Goal: Transaction & Acquisition: Purchase product/service

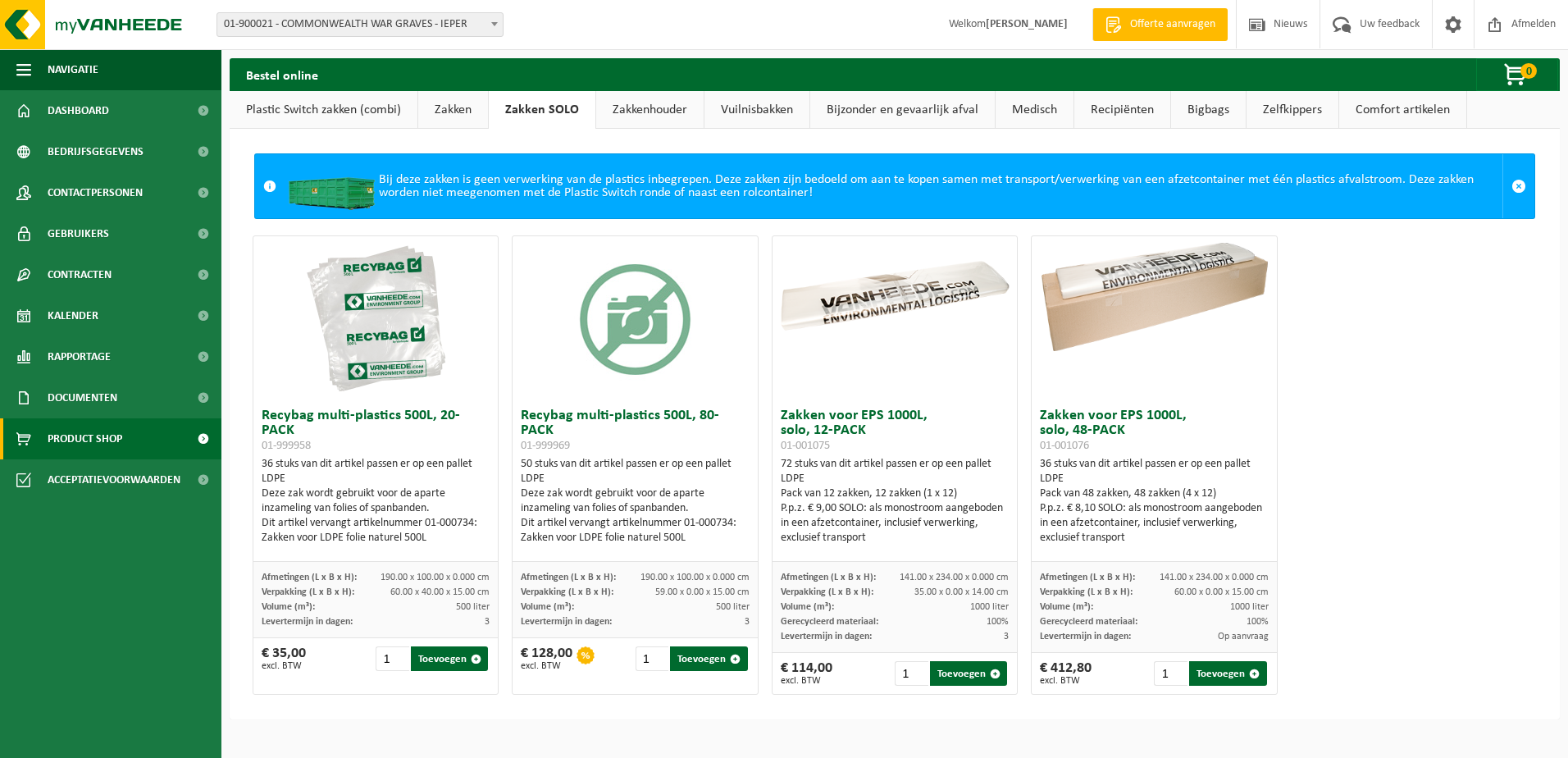
click at [463, 108] on link "Zakken" at bounding box center [453, 110] width 70 height 38
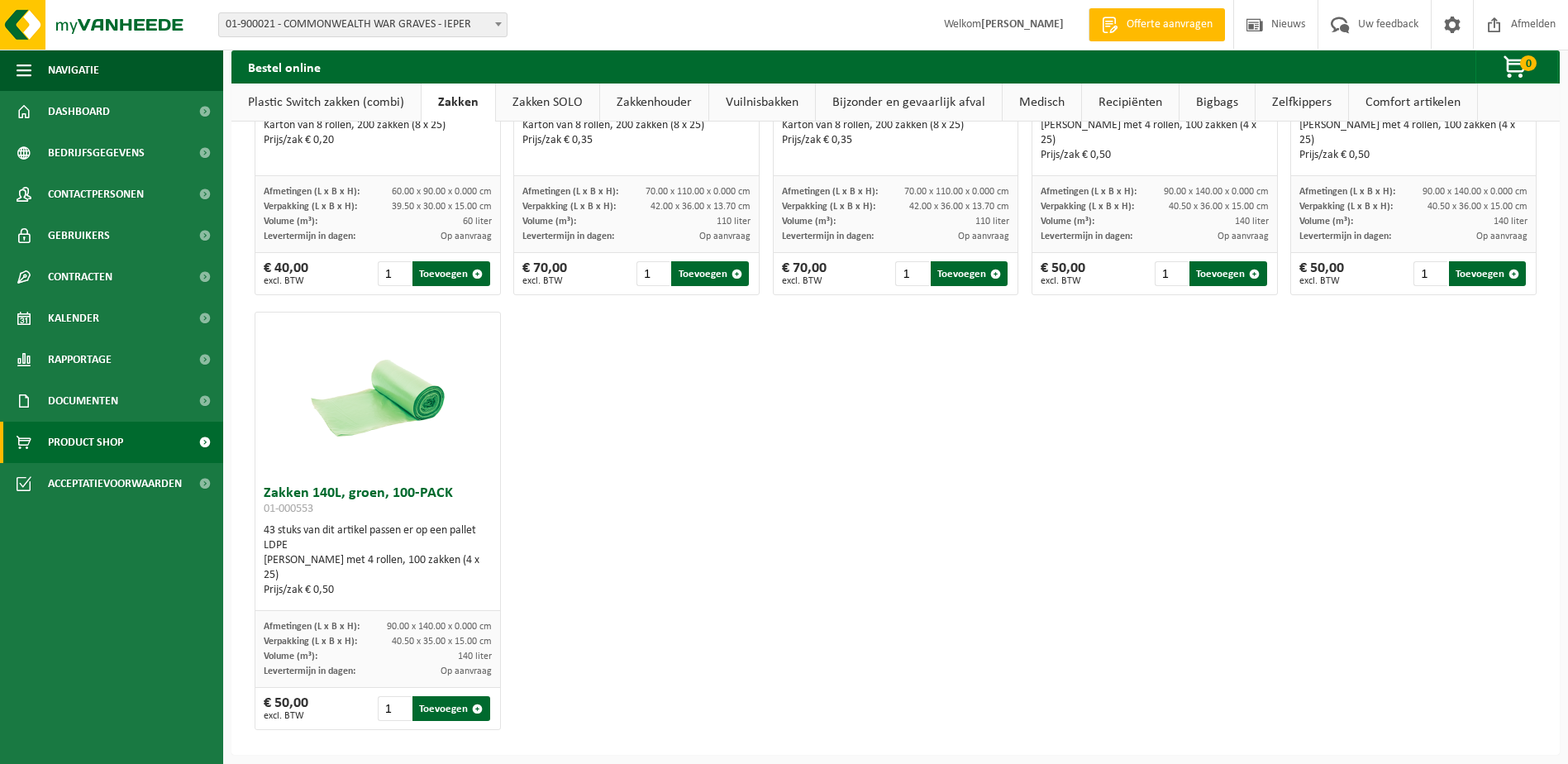
scroll to position [1902, 0]
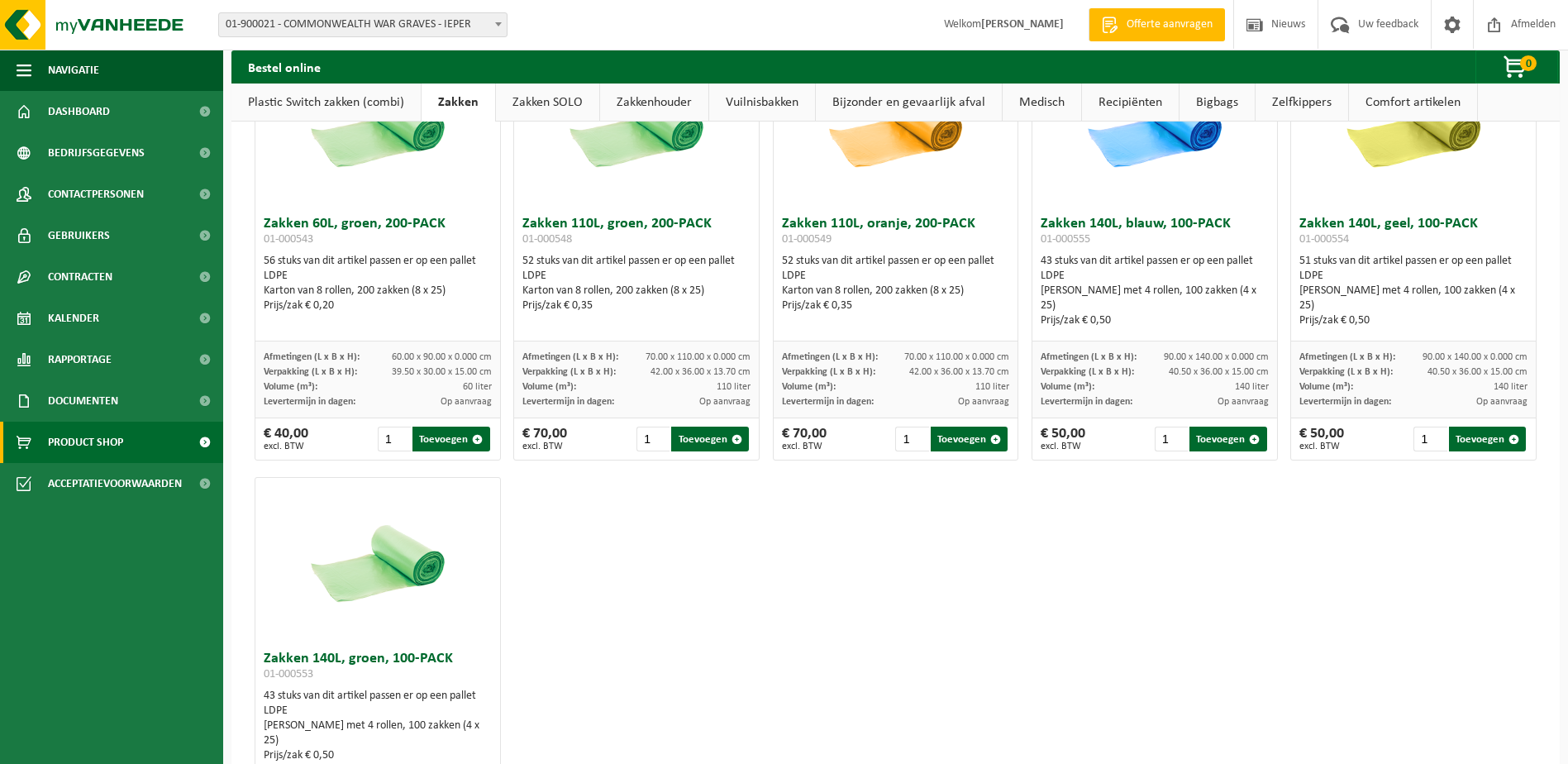
click at [1401, 155] on img at bounding box center [1413, 125] width 165 height 165
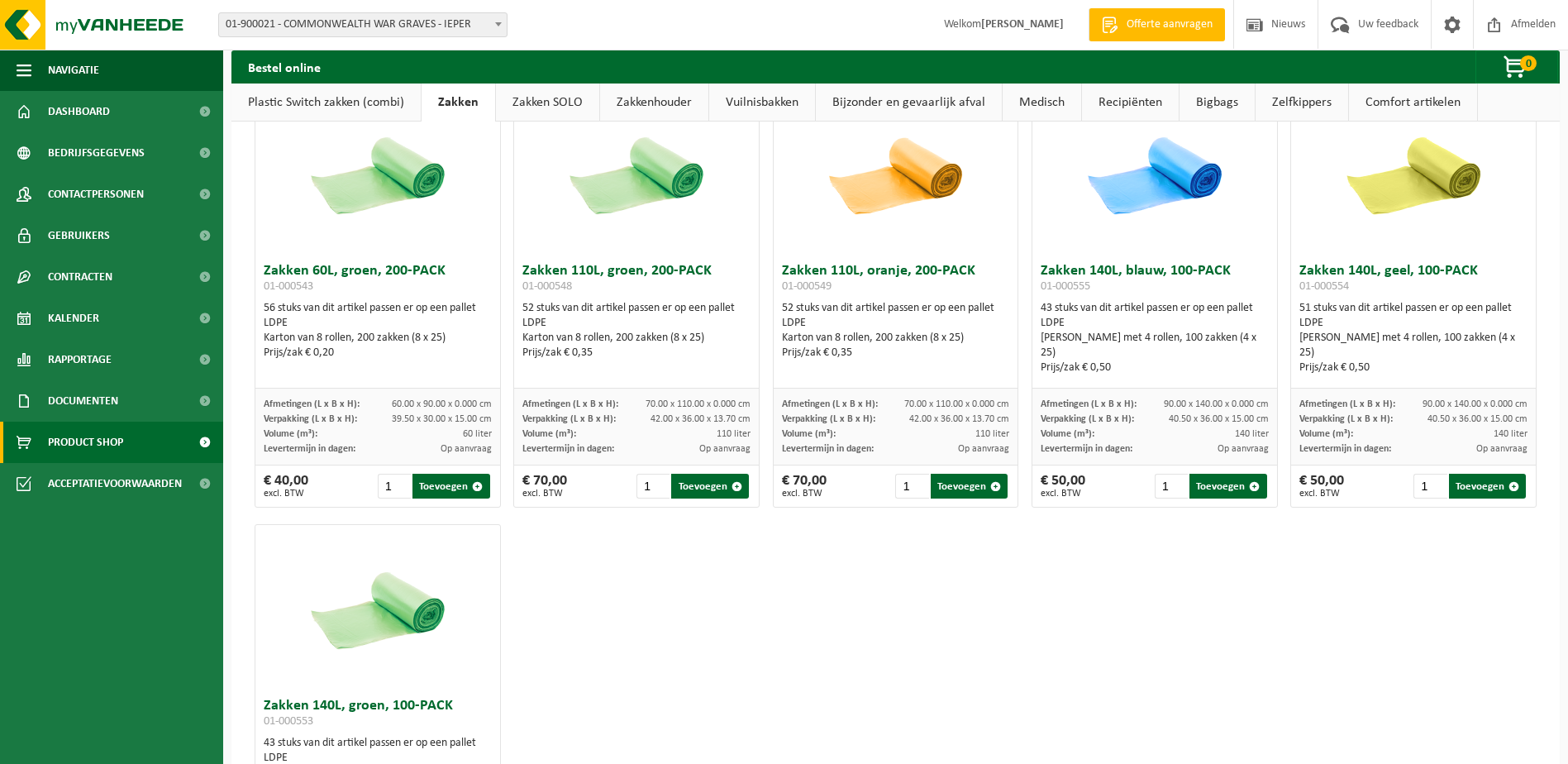
scroll to position [1818, 0]
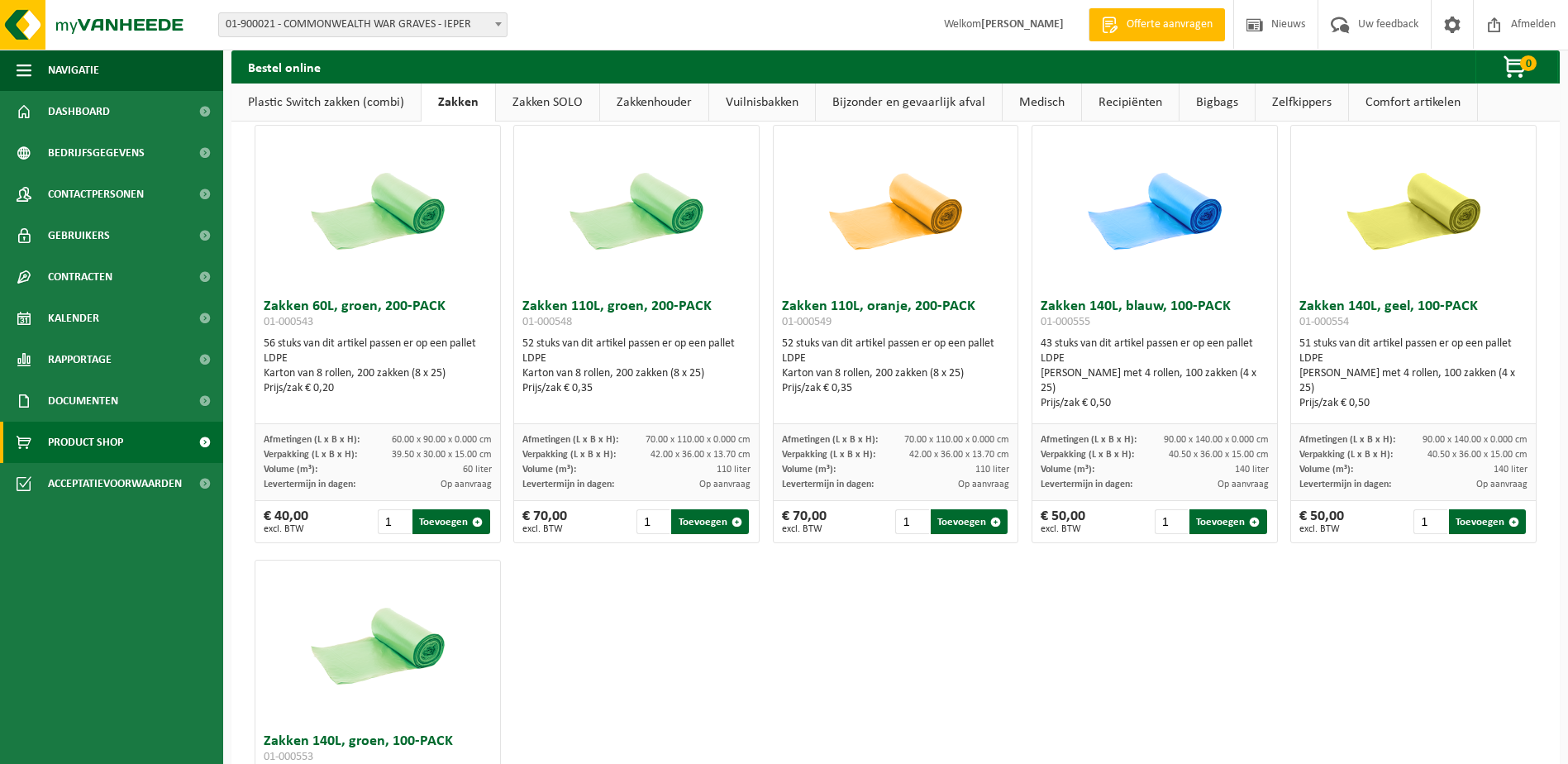
click at [342, 100] on link "Plastic Switch zakken (combi)" at bounding box center [326, 102] width 189 height 38
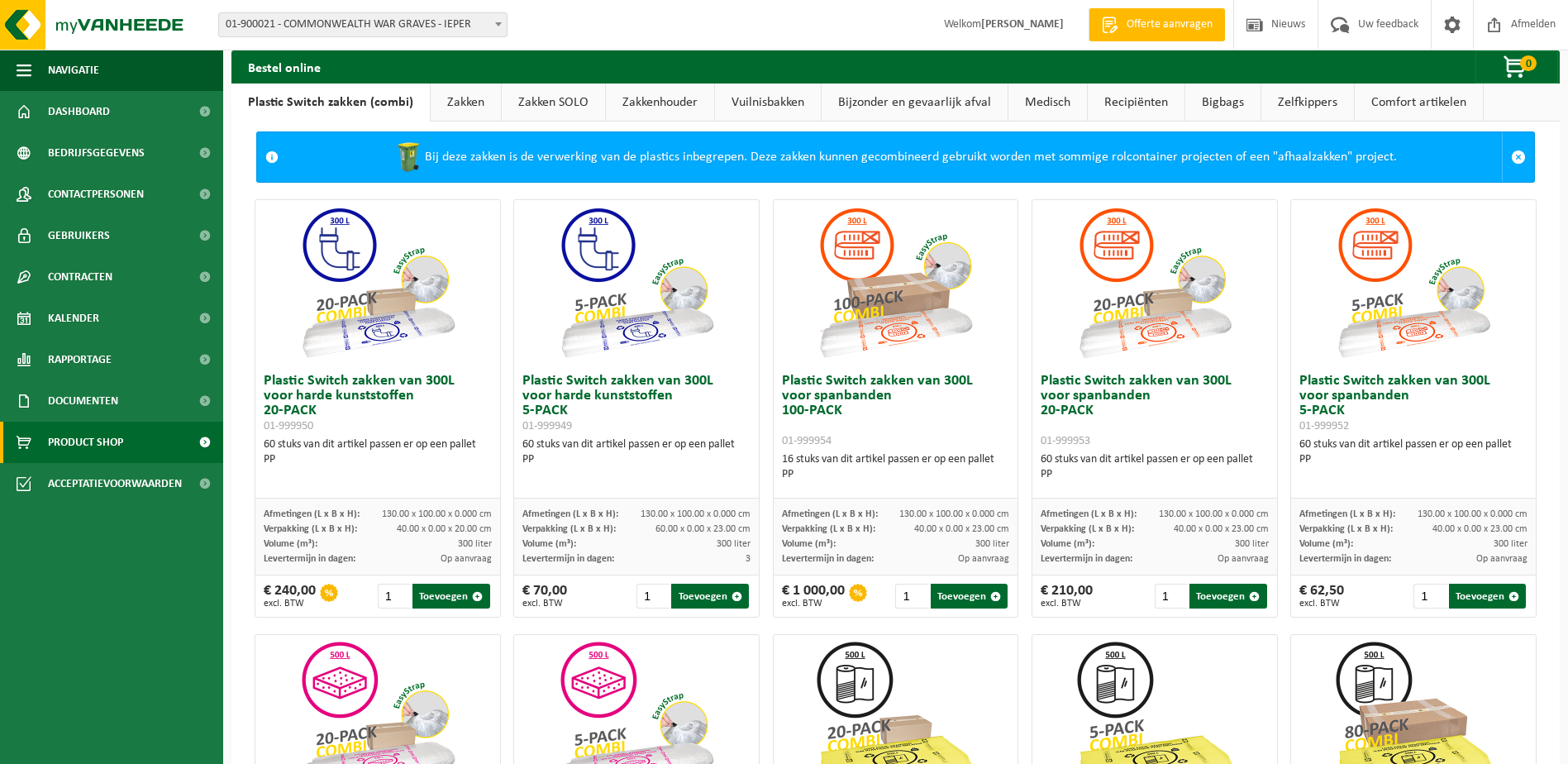
scroll to position [0, 0]
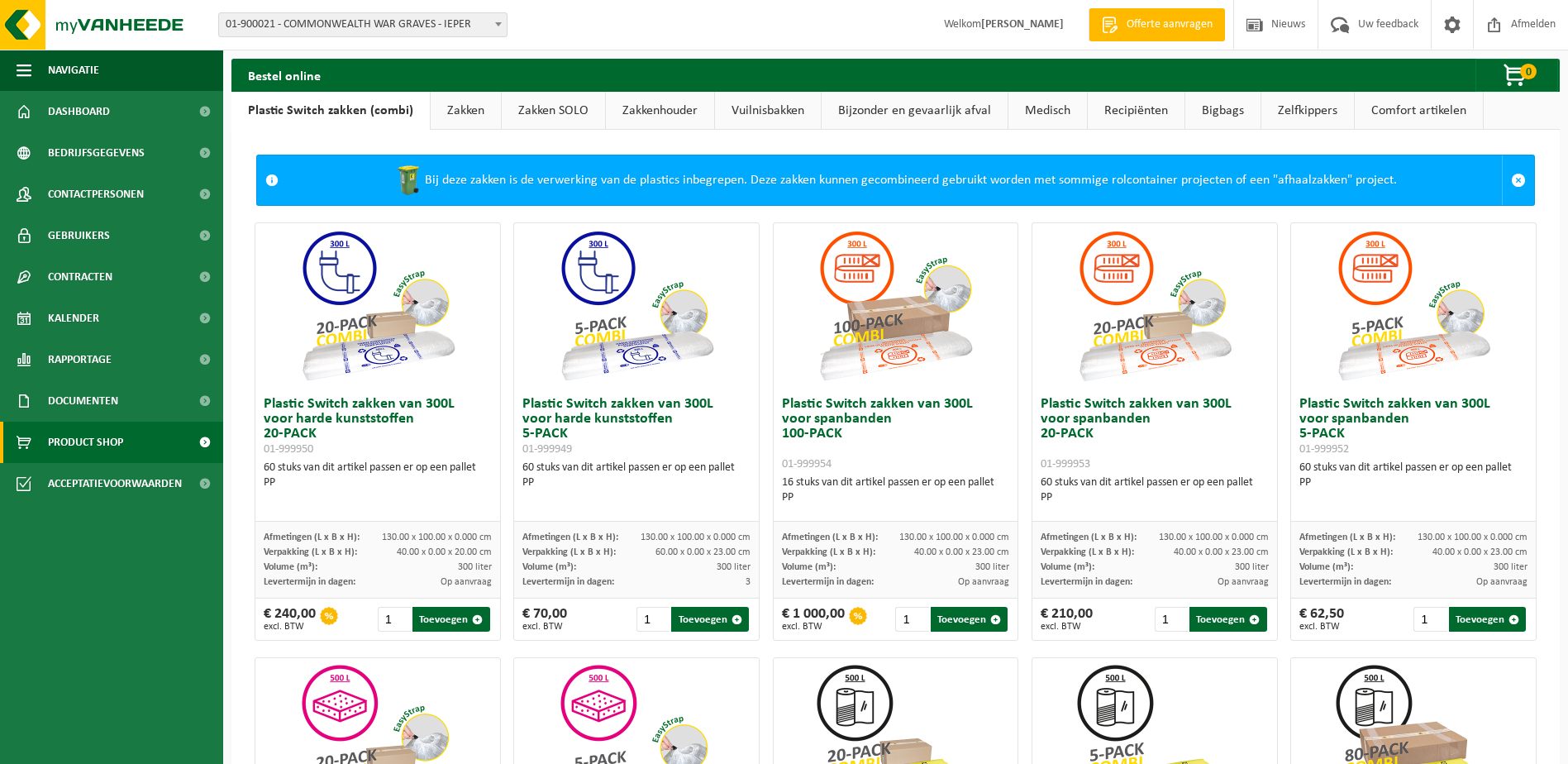
click at [752, 110] on link "Vuilnisbakken" at bounding box center [767, 111] width 105 height 38
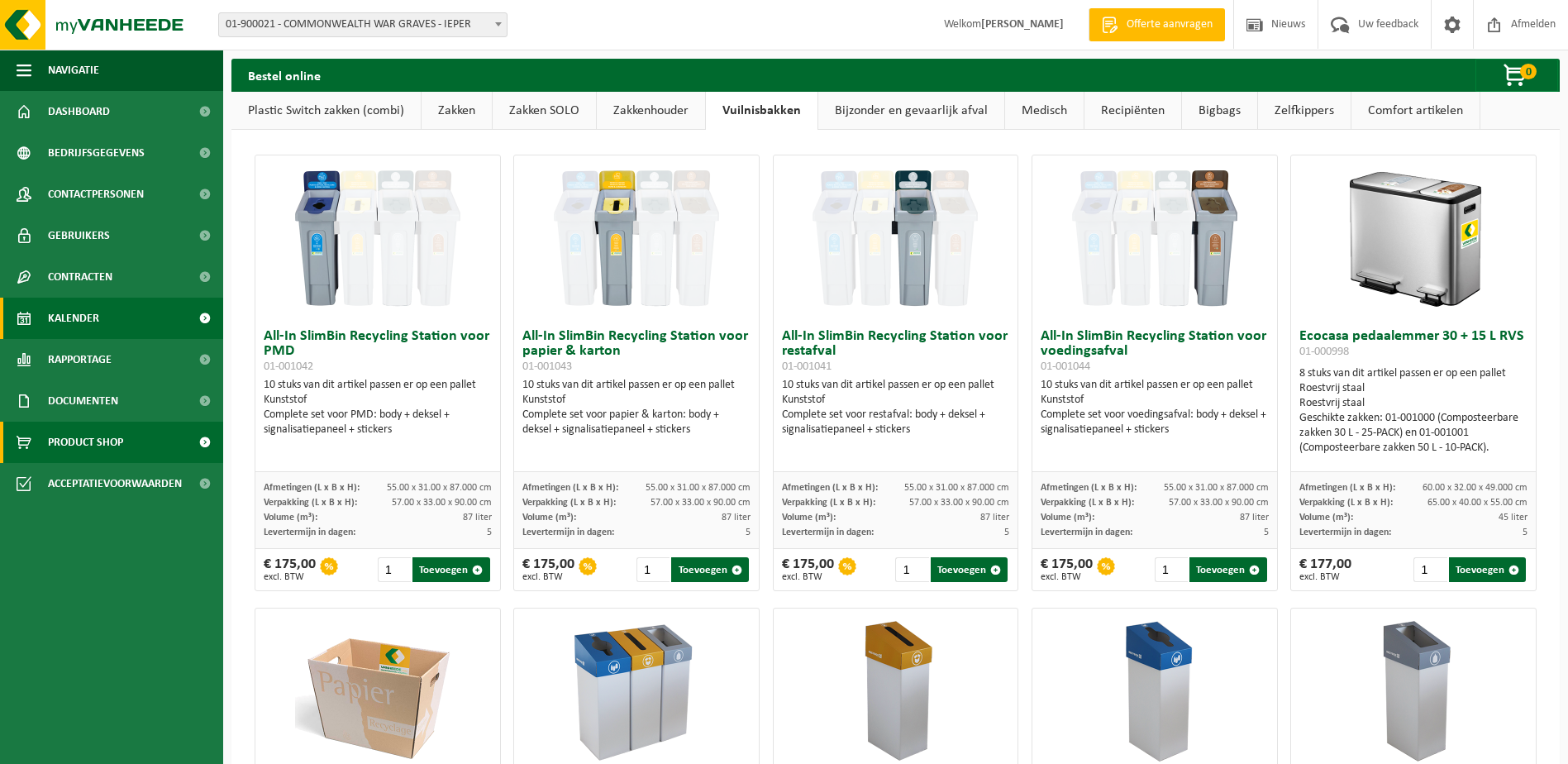
click at [71, 321] on span "Kalender" at bounding box center [73, 318] width 51 height 41
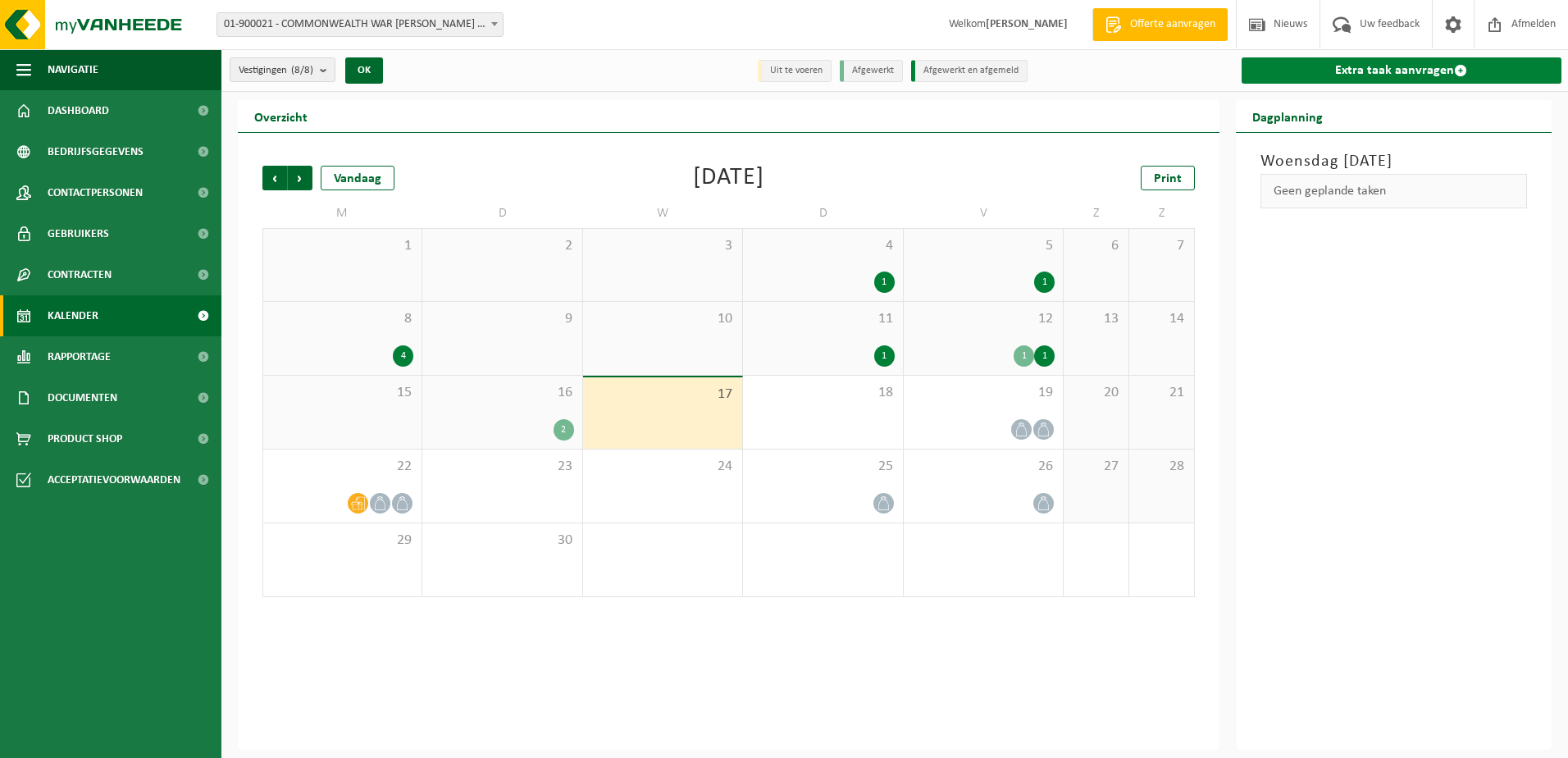
click at [1364, 60] on link "Extra taak aanvragen" at bounding box center [1402, 71] width 321 height 27
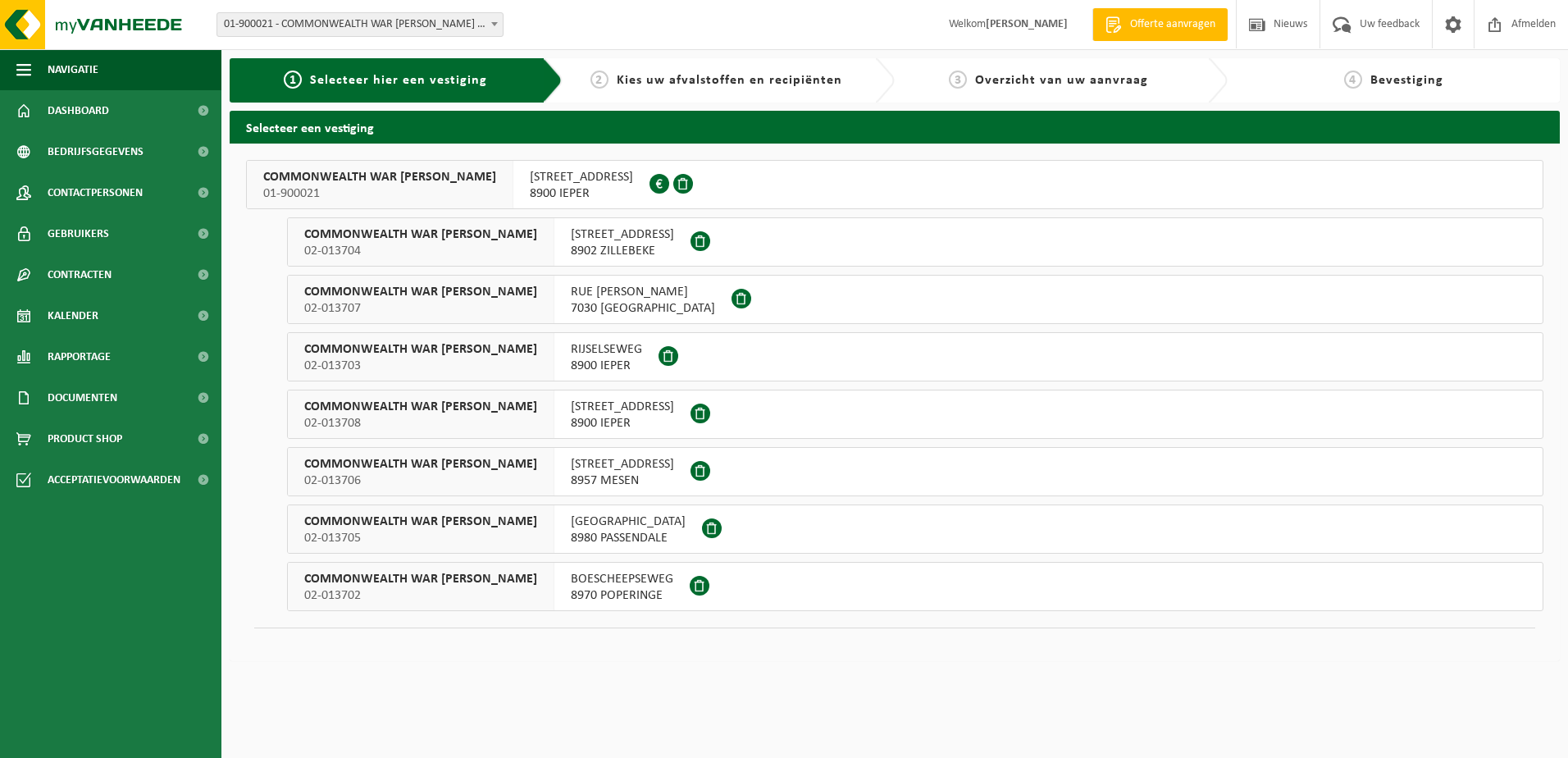
click at [530, 186] on span "8900 IEPER" at bounding box center [581, 193] width 104 height 17
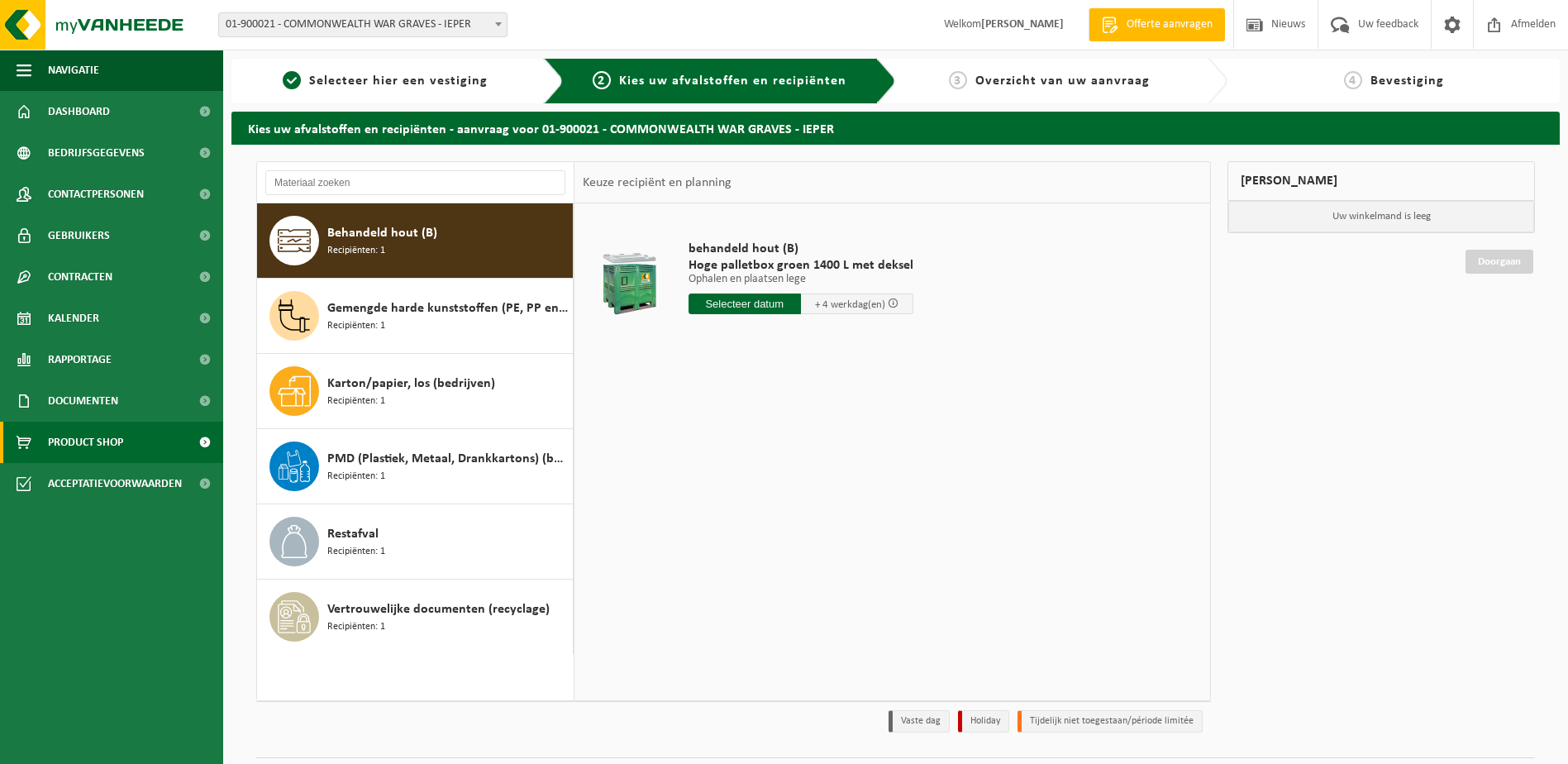
click at [102, 437] on span "Product Shop" at bounding box center [86, 442] width 75 height 41
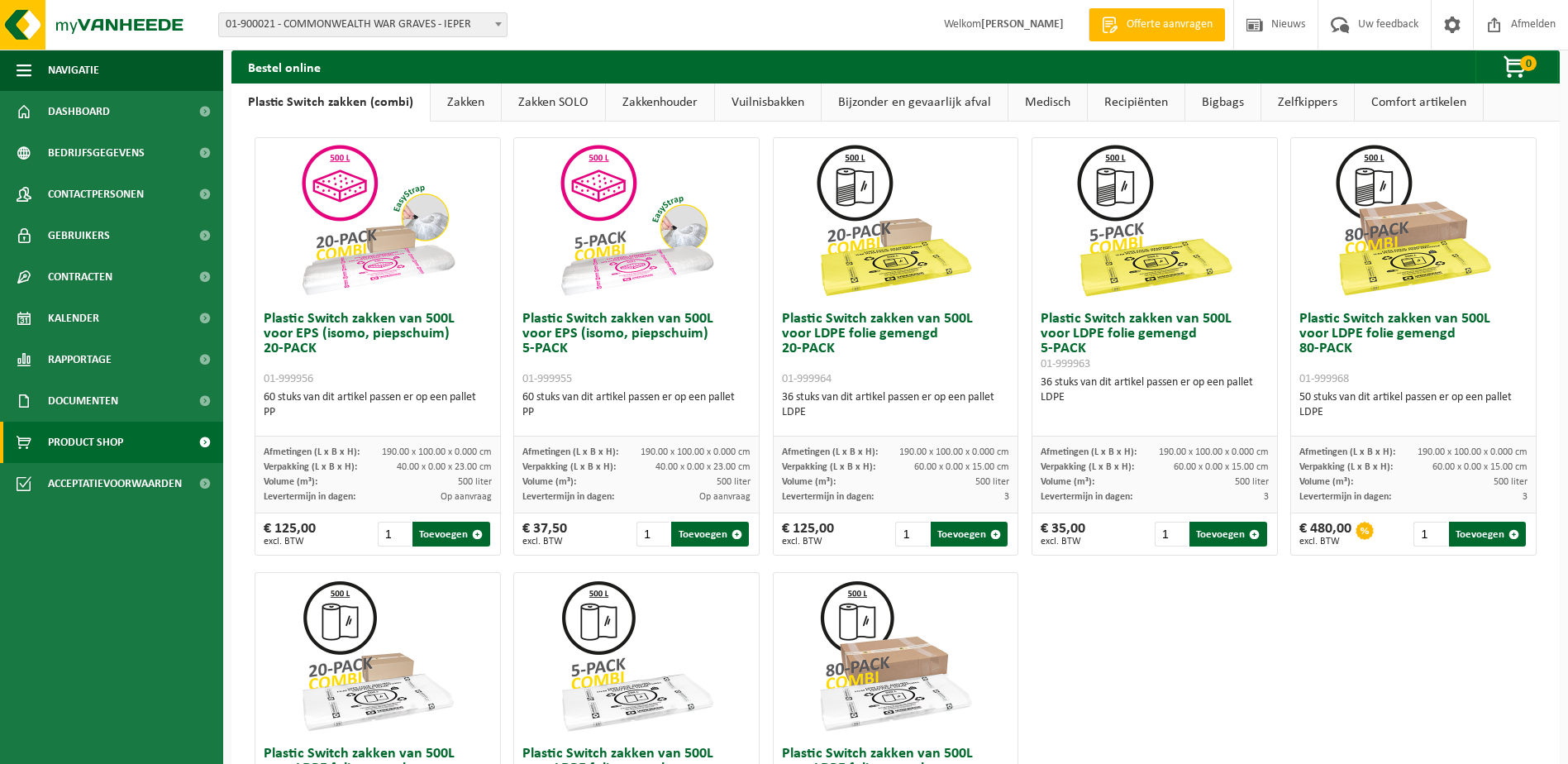
scroll to position [496, 0]
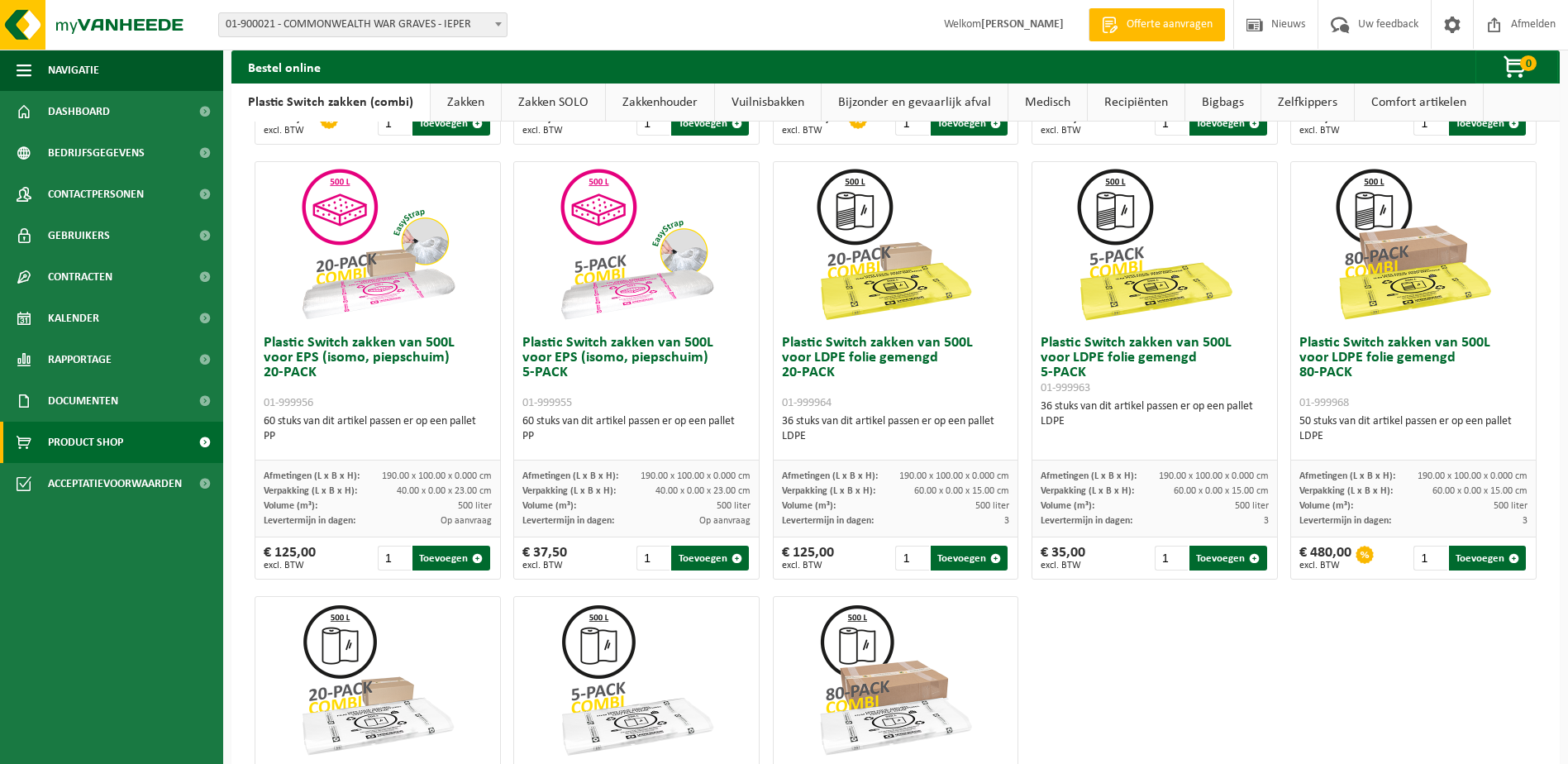
click at [767, 94] on link "Vuilnisbakken" at bounding box center [767, 102] width 105 height 38
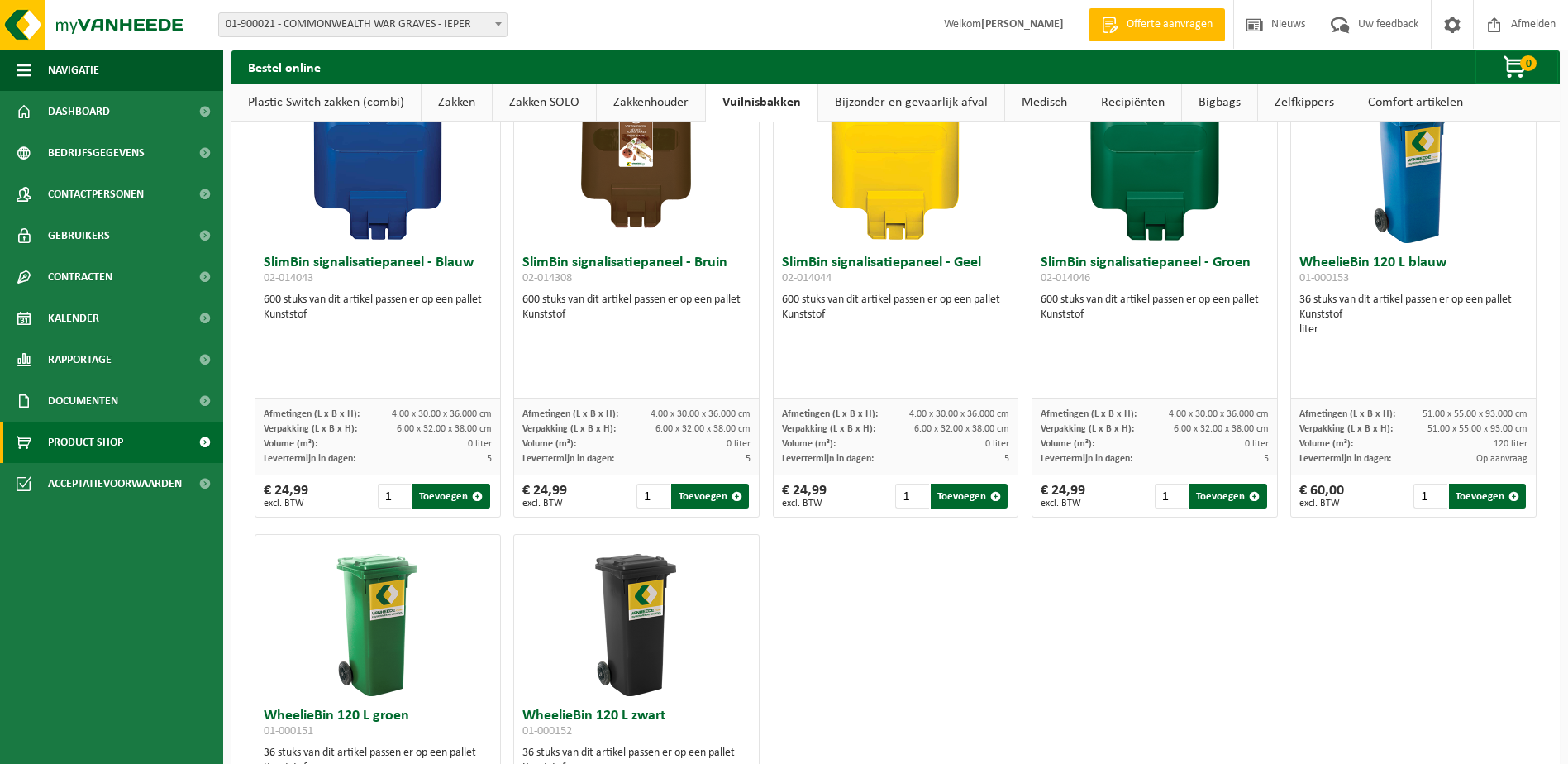
scroll to position [1803, 0]
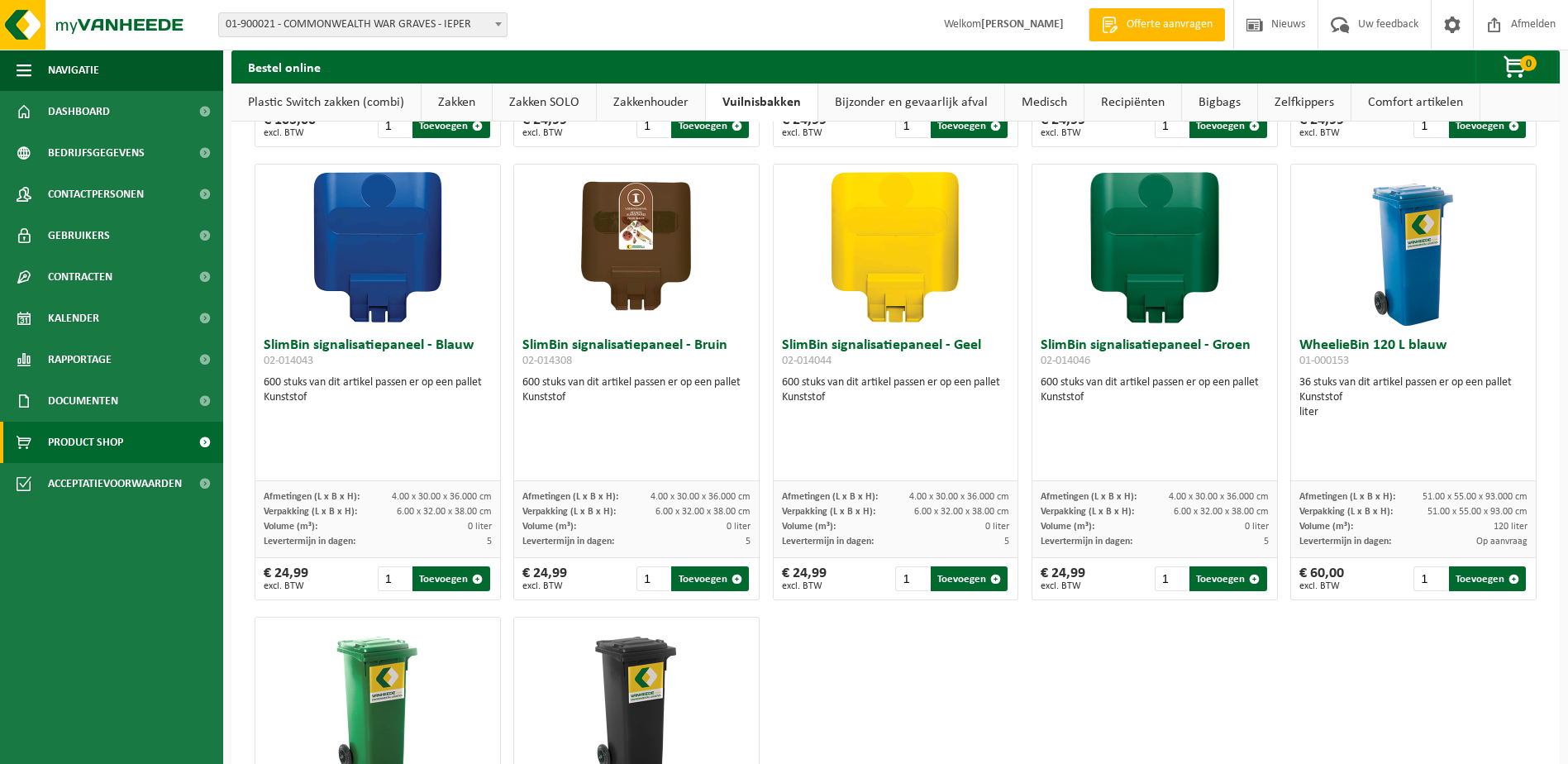
click at [899, 99] on link "Bijzonder en gevaarlijk afval" at bounding box center [911, 102] width 186 height 38
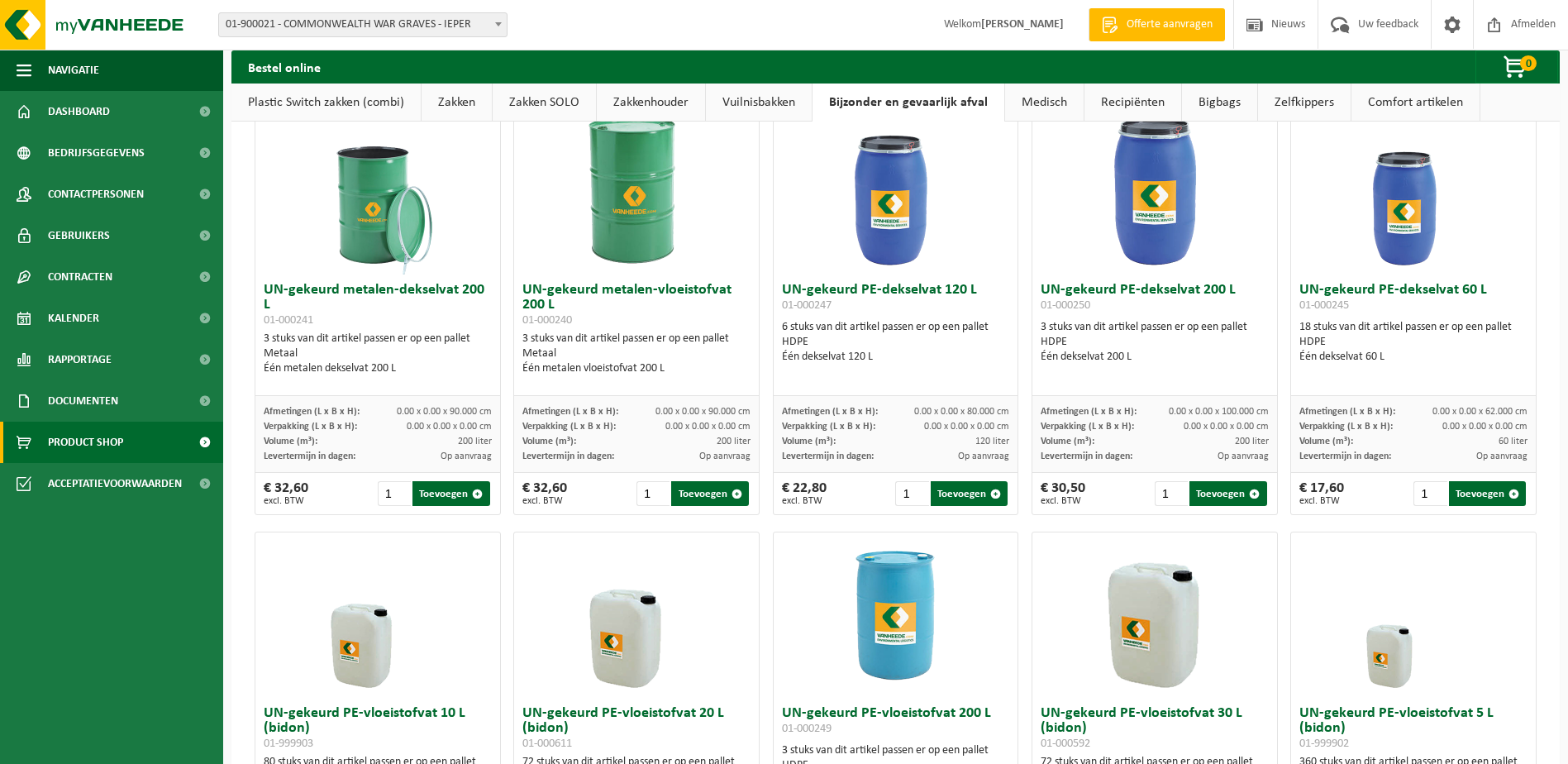
scroll to position [0, 0]
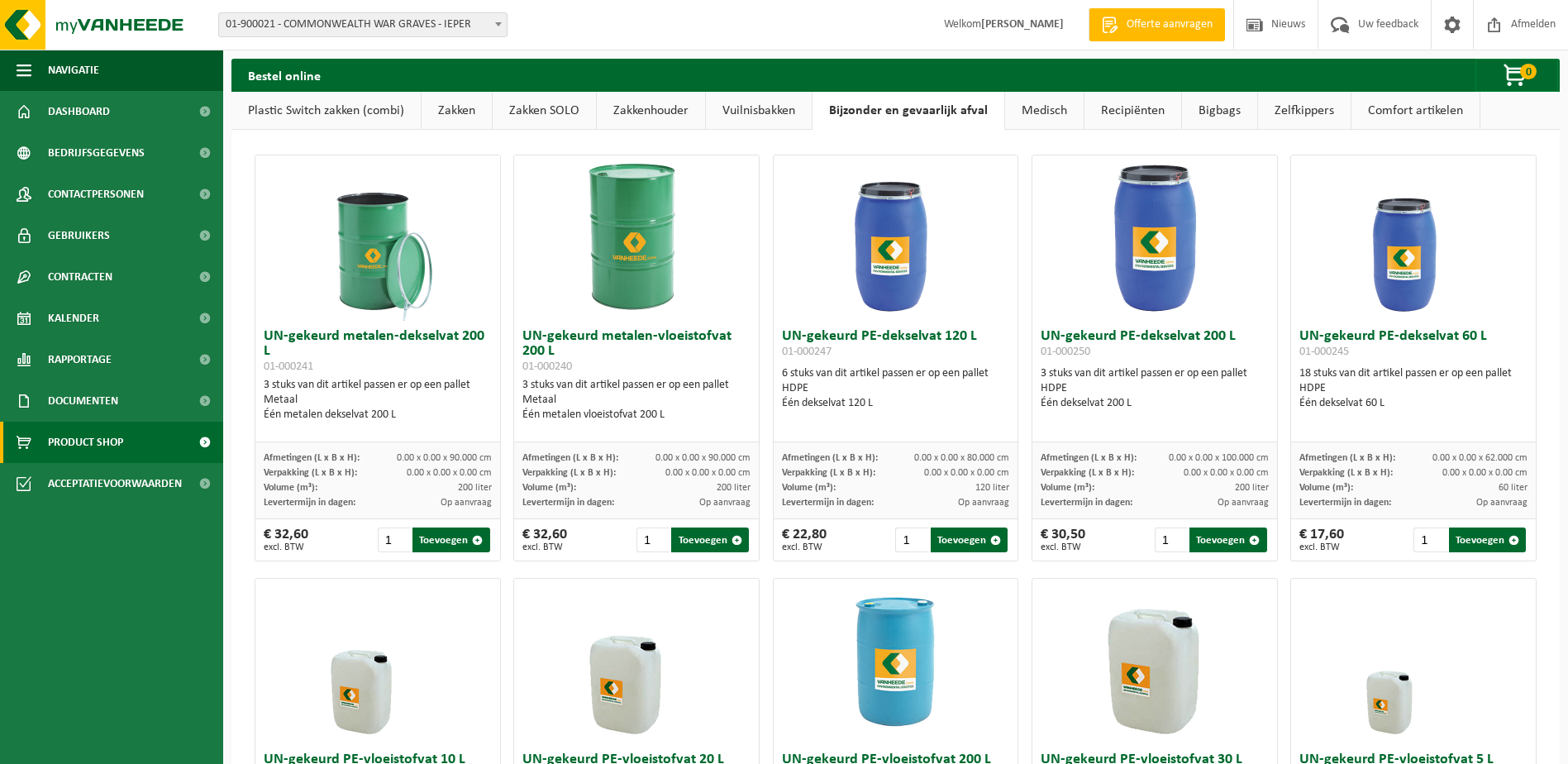
click at [1145, 114] on link "Recipiënten" at bounding box center [1133, 111] width 96 height 38
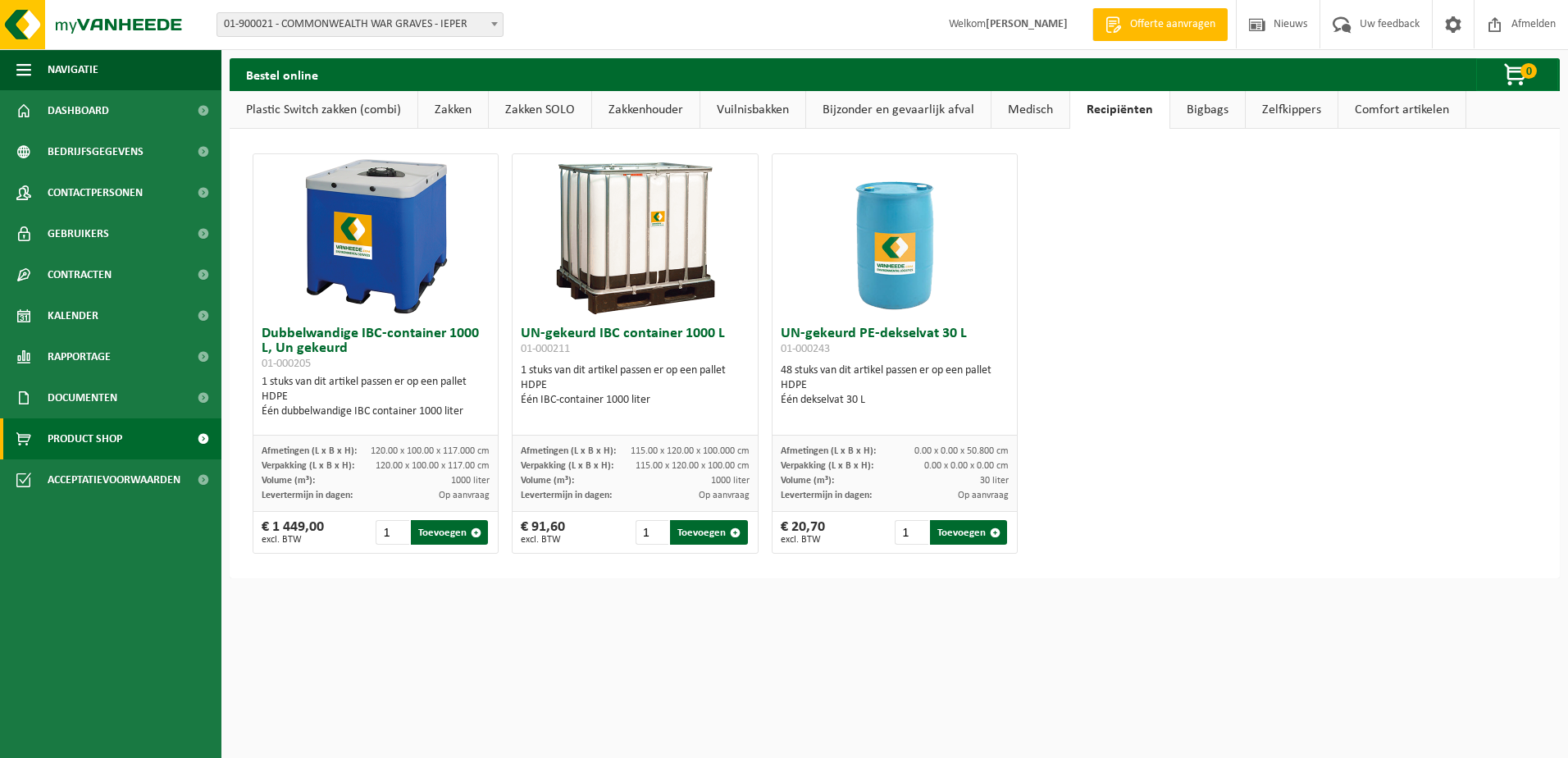
click at [1200, 107] on link "Bigbags" at bounding box center [1207, 110] width 74 height 38
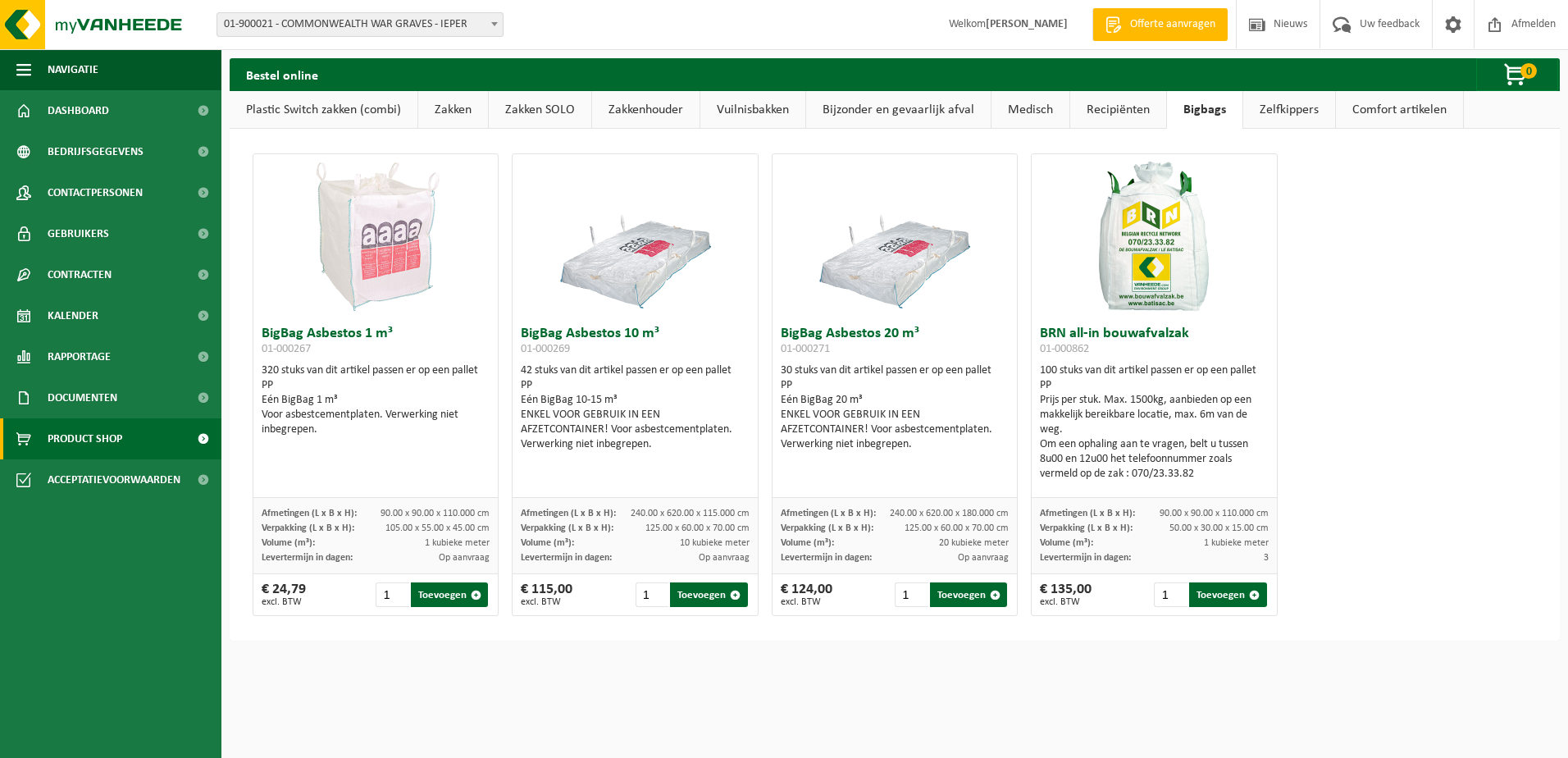
click at [1277, 111] on link "Zelfkippers" at bounding box center [1290, 110] width 92 height 38
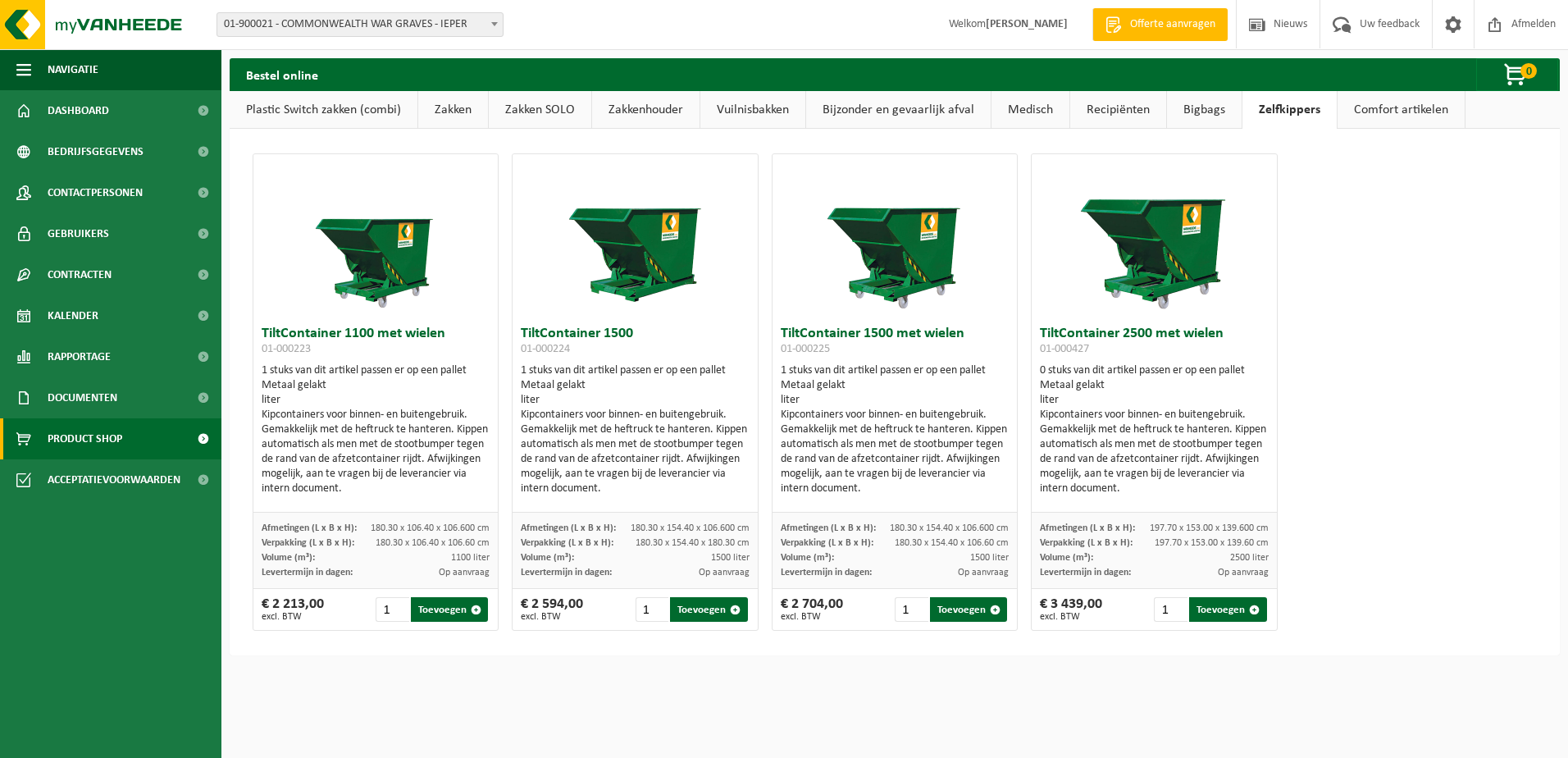
click at [1378, 110] on link "Comfort artikelen" at bounding box center [1400, 110] width 127 height 38
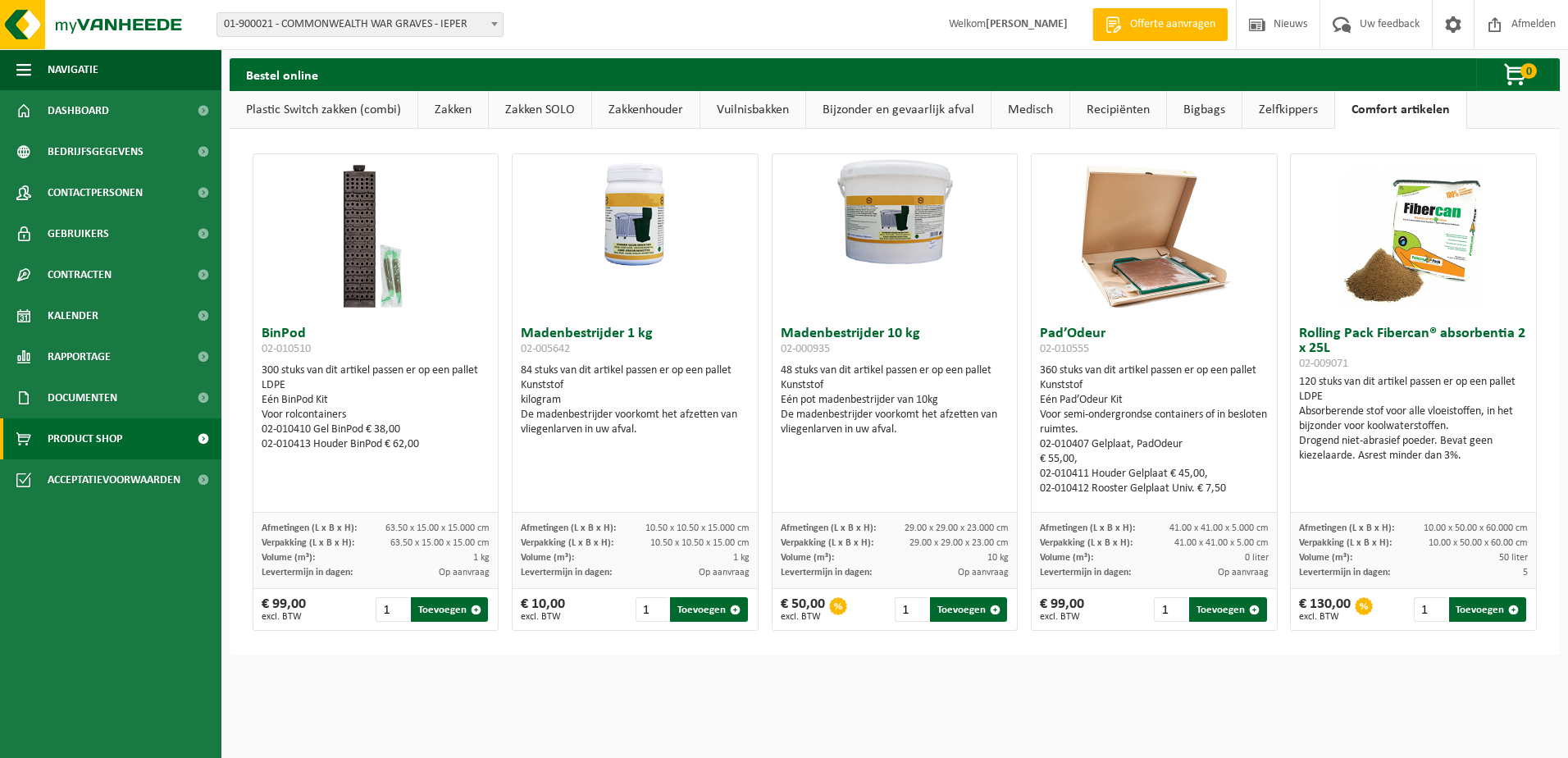
click at [937, 108] on link "Bijzonder en gevaarlijk afval" at bounding box center [898, 110] width 184 height 38
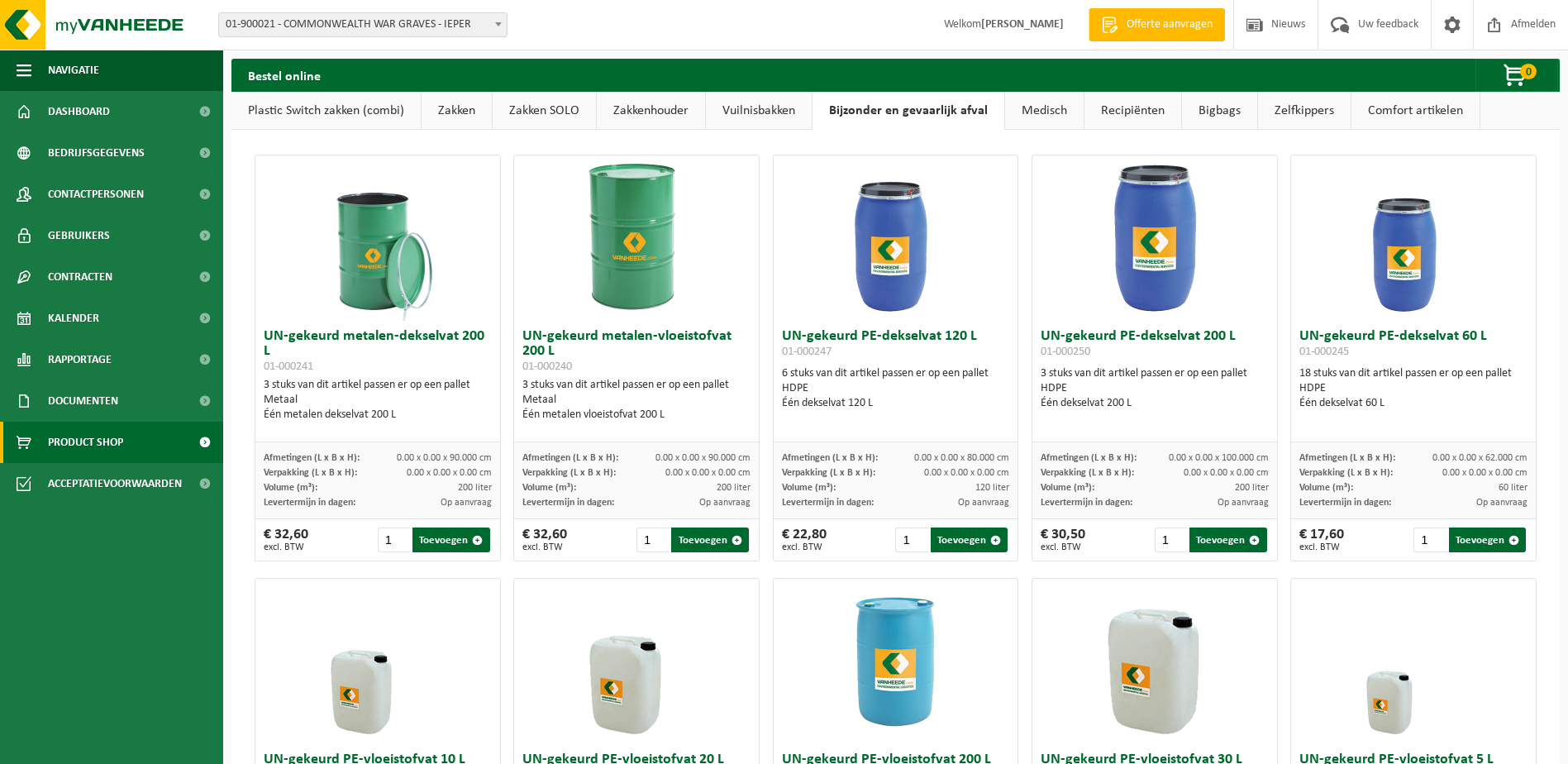
click at [759, 104] on link "Vuilnisbakken" at bounding box center [759, 111] width 105 height 38
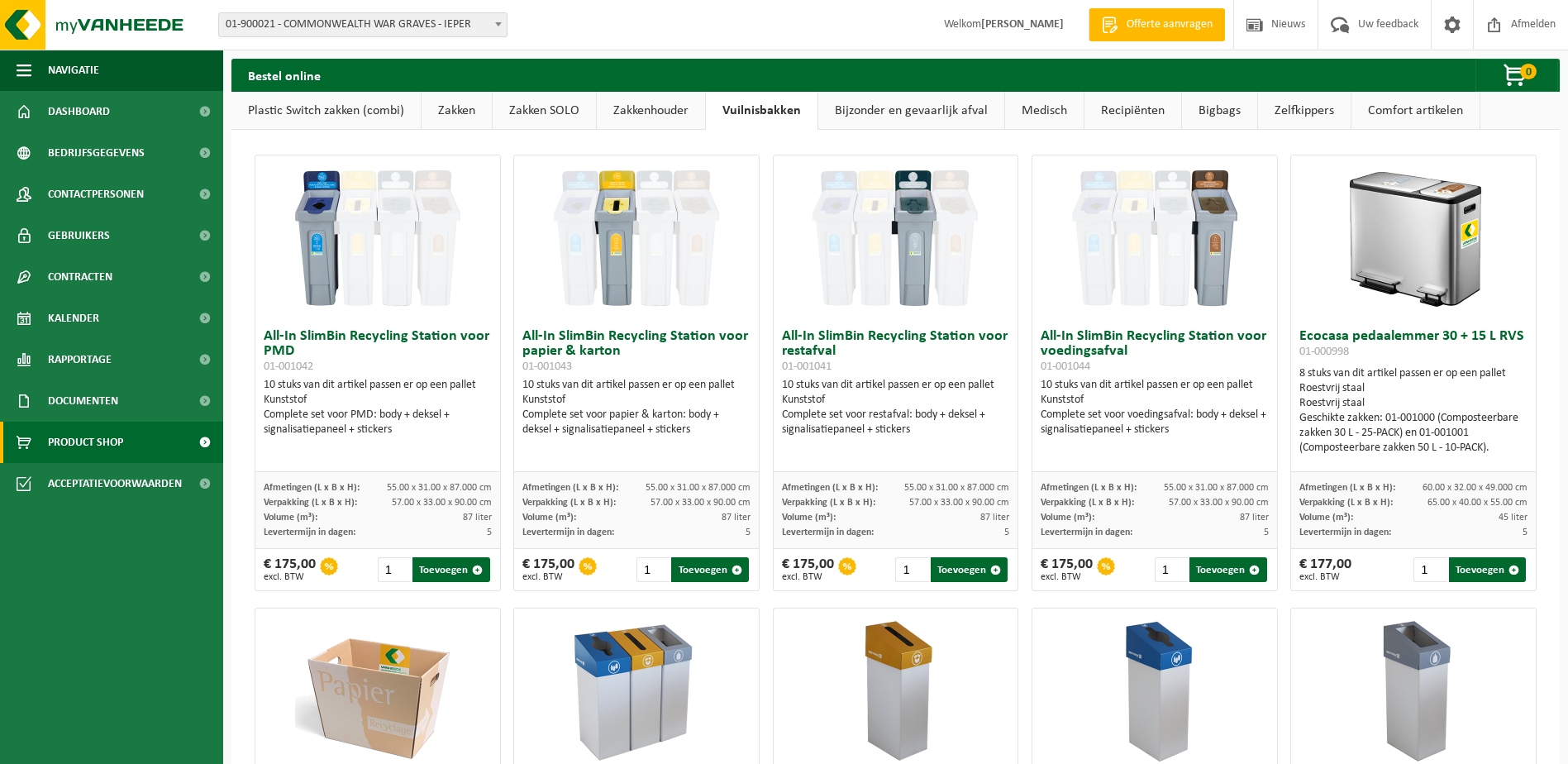
click at [667, 105] on link "Zakkenhouder" at bounding box center [650, 111] width 108 height 38
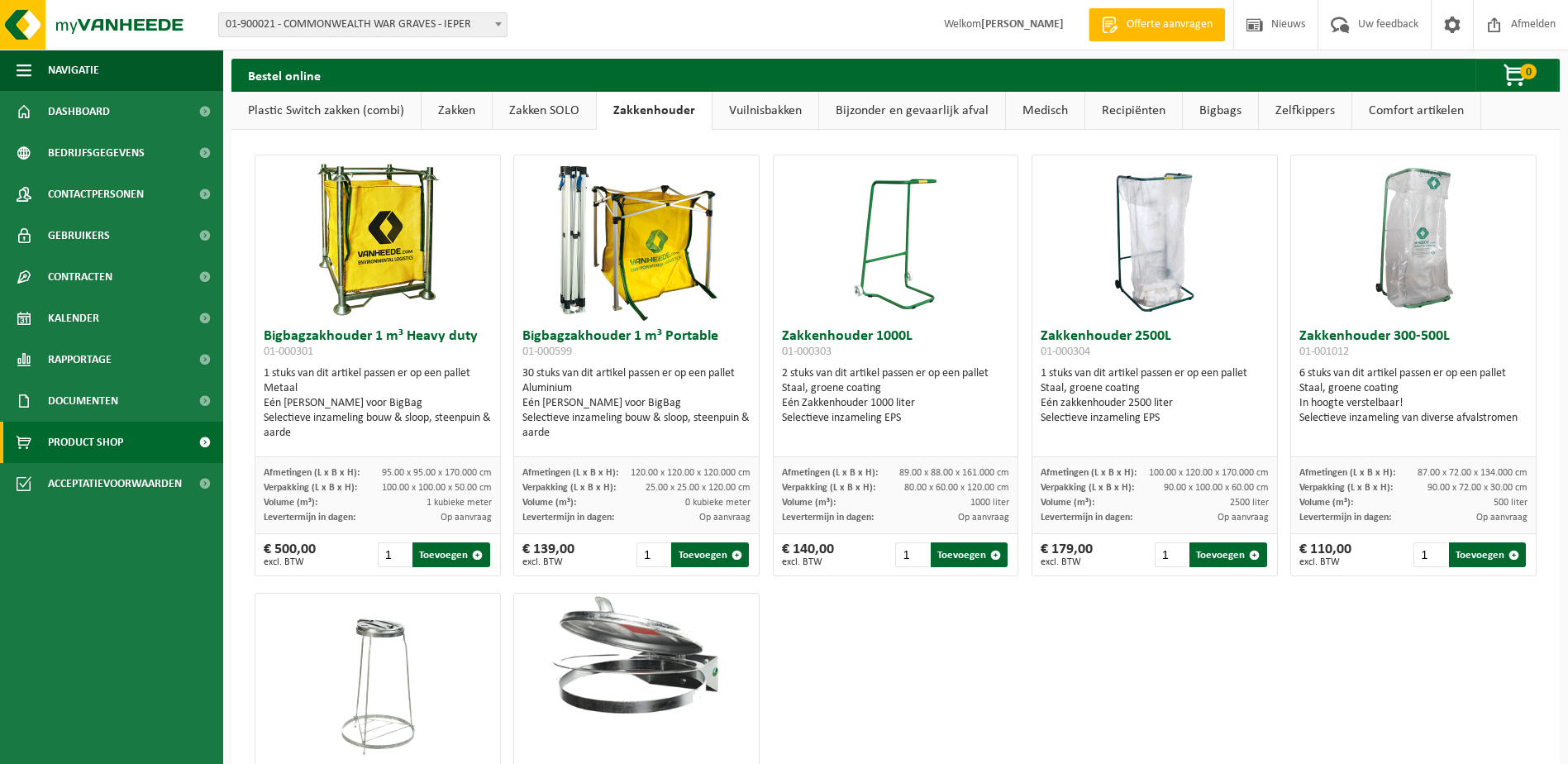
click at [459, 114] on link "Zakken" at bounding box center [457, 111] width 71 height 38
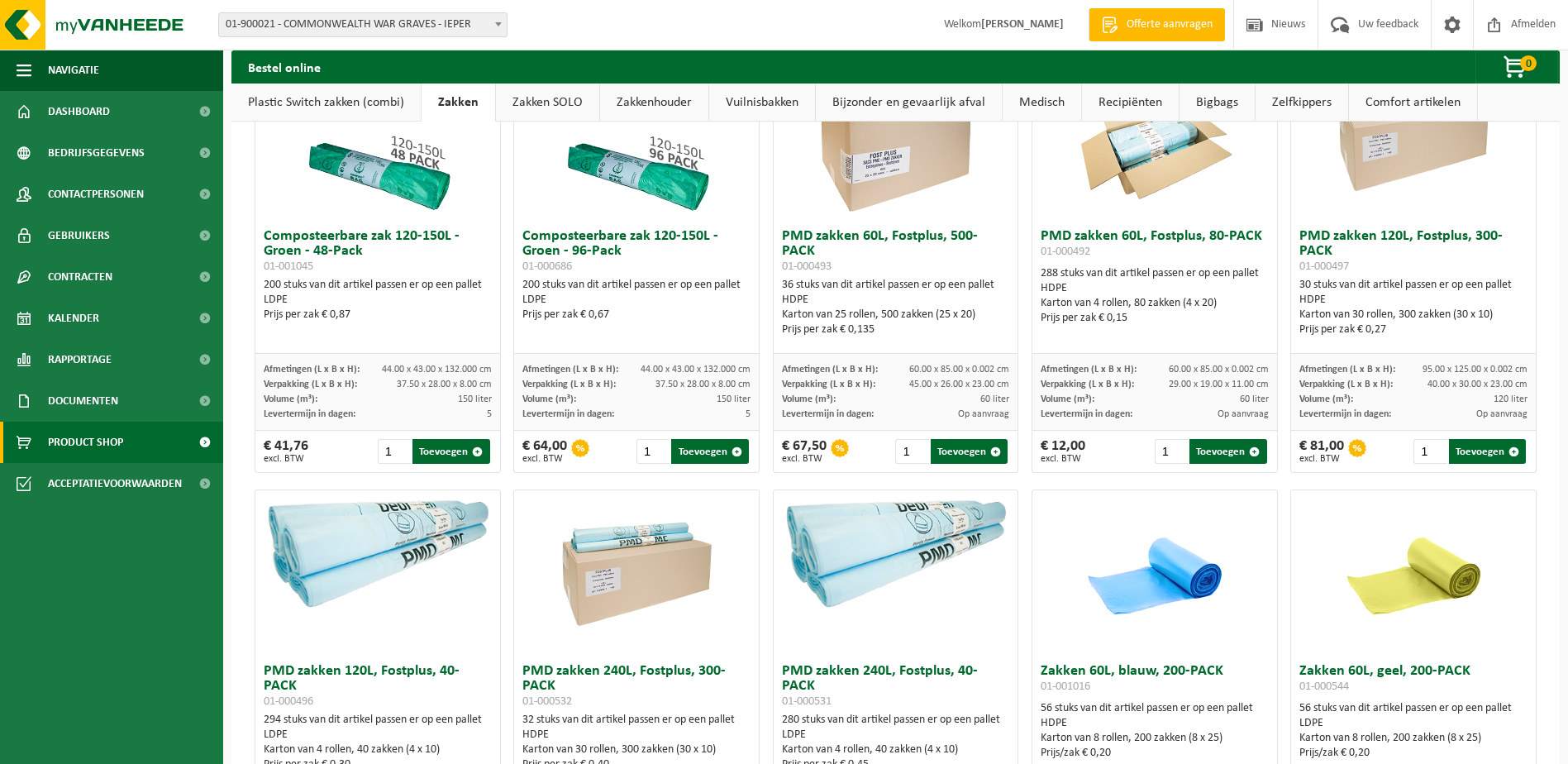
scroll to position [992, 0]
